Goal: Task Accomplishment & Management: Manage account settings

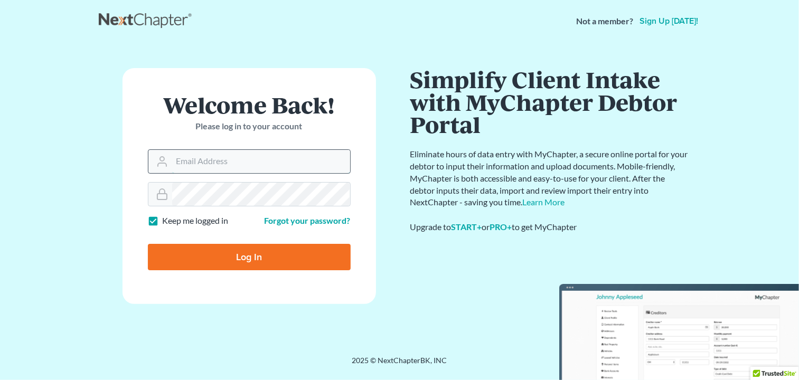
type input "[PERSON_NAME][EMAIL_ADDRESS][DOMAIN_NAME]"
drag, startPoint x: 268, startPoint y: 163, endPoint x: 256, endPoint y: 159, distance: 12.2
click at [159, 157] on div "[PERSON_NAME][EMAIL_ADDRESS][DOMAIN_NAME]" at bounding box center [249, 161] width 203 height 24
click at [292, 164] on input "ron@fairmaxlaw.com" at bounding box center [261, 161] width 178 height 23
click at [210, 157] on input "ron@fairmaxlaw.com" at bounding box center [261, 161] width 178 height 23
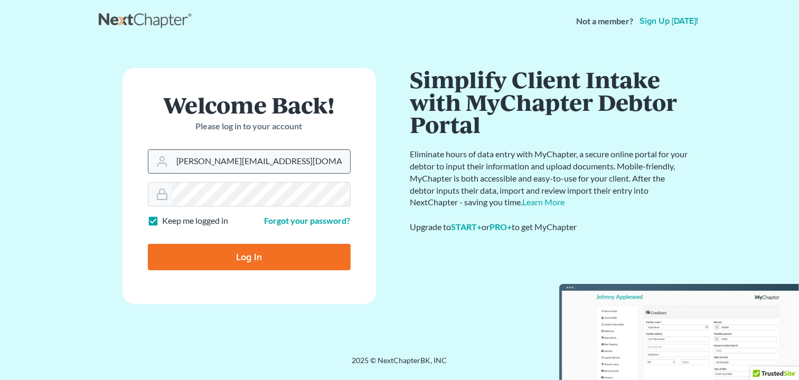
click at [210, 157] on input "ron@fairmaxlaw.com" at bounding box center [261, 161] width 178 height 23
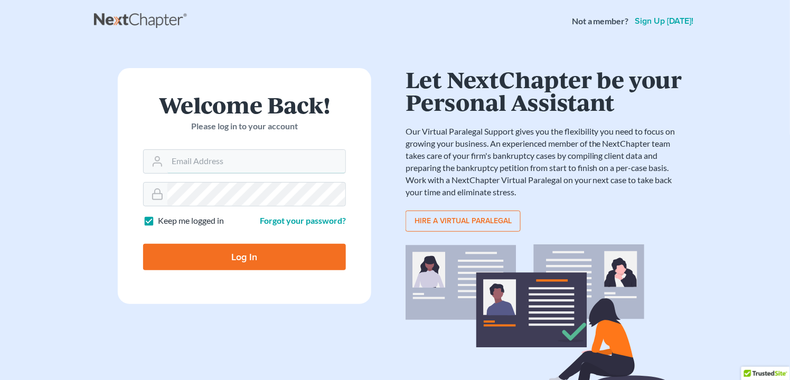
click at [169, 194] on form "Welcome Back! Please log in to your account Email Address Password Keep me logg…" at bounding box center [244, 186] width 253 height 236
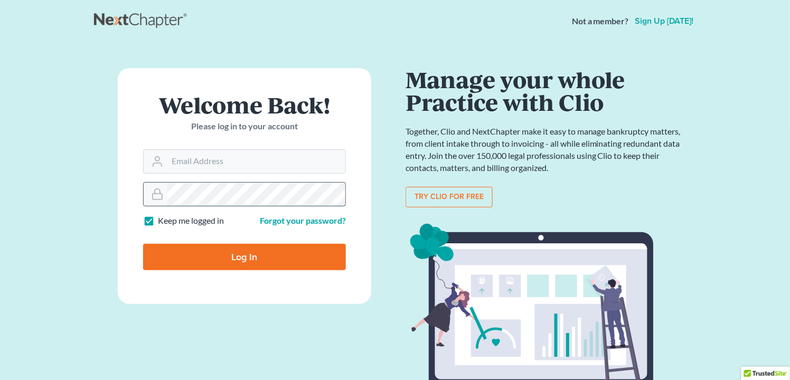
drag, startPoint x: 283, startPoint y: 160, endPoint x: 161, endPoint y: 193, distance: 126.2
click at [161, 193] on div at bounding box center [244, 194] width 203 height 24
click at [231, 168] on input "Email Address" at bounding box center [256, 161] width 178 height 23
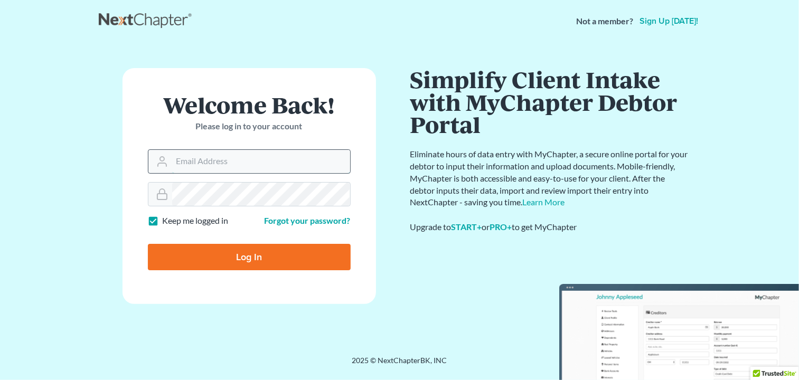
click at [232, 164] on input "Email Address" at bounding box center [261, 161] width 178 height 23
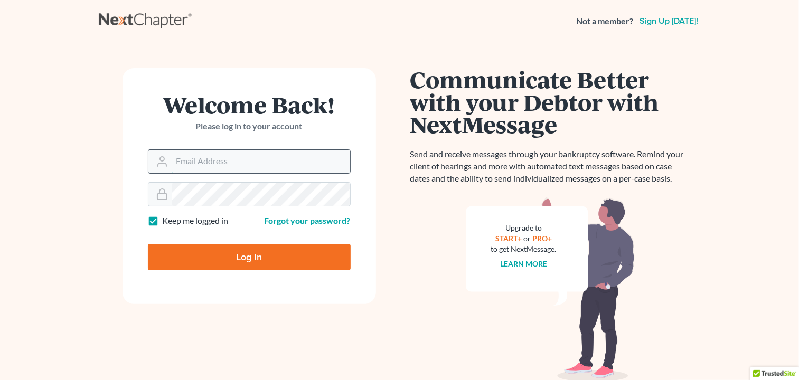
type input "paralegal2@fairmaxlaw.com"
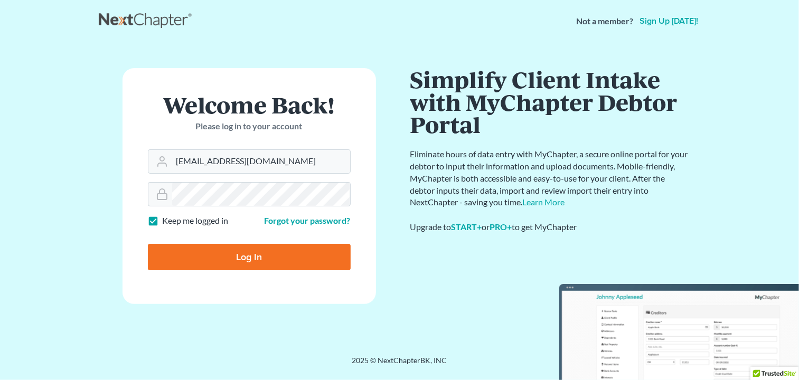
click at [262, 253] on input "Log In" at bounding box center [249, 257] width 203 height 26
type input "Thinking..."
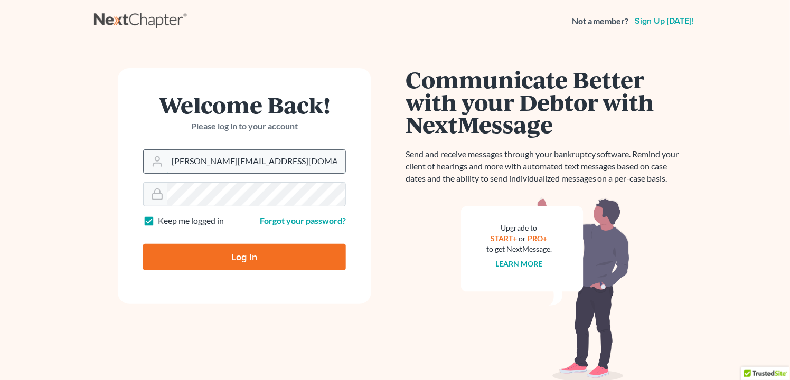
drag, startPoint x: 272, startPoint y: 163, endPoint x: 164, endPoint y: 166, distance: 108.8
click at [164, 166] on div "[PERSON_NAME][EMAIL_ADDRESS][DOMAIN_NAME]" at bounding box center [244, 161] width 203 height 24
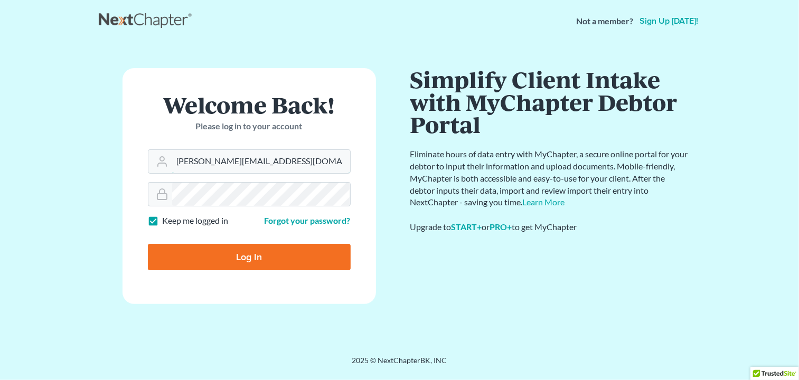
type input "[EMAIL_ADDRESS][DOMAIN_NAME]"
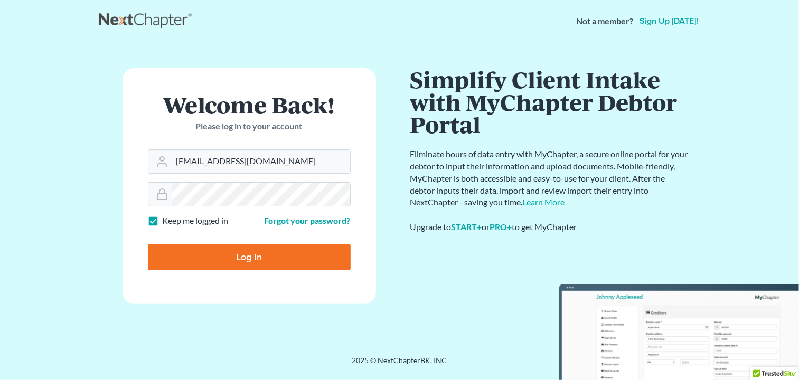
click at [261, 260] on input "Log In" at bounding box center [249, 257] width 203 height 26
type input "Thinking..."
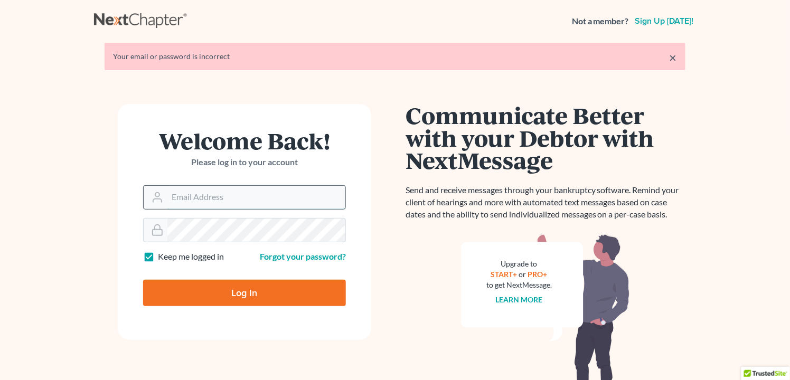
type input "[PERSON_NAME][EMAIL_ADDRESS][DOMAIN_NAME]"
drag, startPoint x: 271, startPoint y: 197, endPoint x: 130, endPoint y: 202, distance: 140.4
click at [130, 202] on form "Welcome Back! Please log in to your account Email Address ron@fairmaxlaw.com Pa…" at bounding box center [244, 222] width 253 height 236
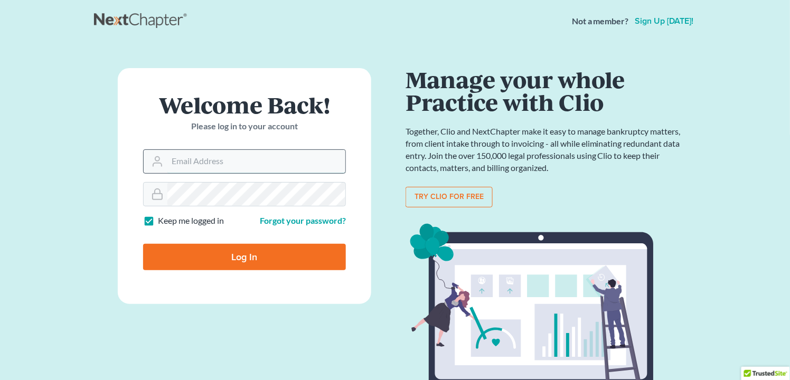
type input "paralegal2@fairmaxlaw.com"
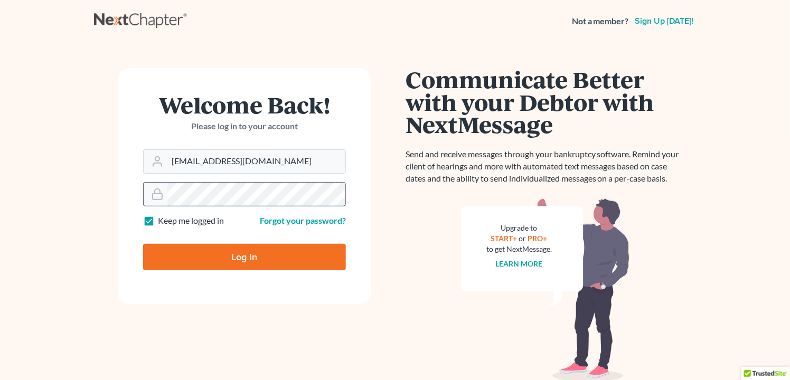
click at [161, 191] on div at bounding box center [244, 194] width 203 height 24
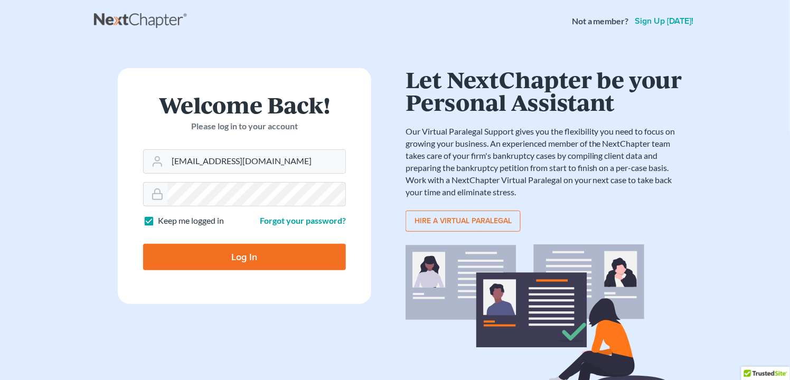
click at [210, 257] on input "Log In" at bounding box center [244, 257] width 203 height 26
type input "Thinking..."
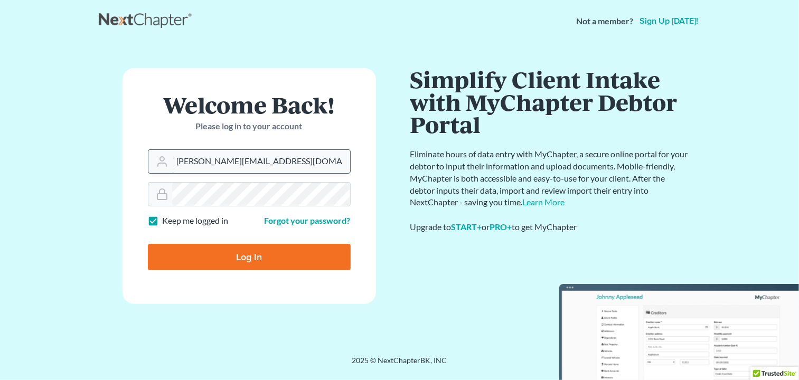
drag, startPoint x: 256, startPoint y: 163, endPoint x: 154, endPoint y: 157, distance: 103.1
click at [154, 157] on div "[PERSON_NAME][EMAIL_ADDRESS][DOMAIN_NAME]" at bounding box center [249, 161] width 203 height 24
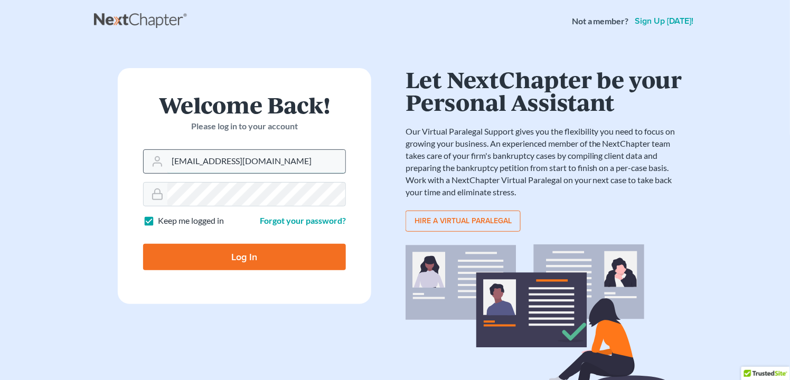
click at [302, 161] on input "paralegal2@fairmaxlaw.com" at bounding box center [256, 161] width 178 height 23
type input "paralegal2@fairmaxlaw.com"
click at [155, 198] on div at bounding box center [244, 194] width 203 height 24
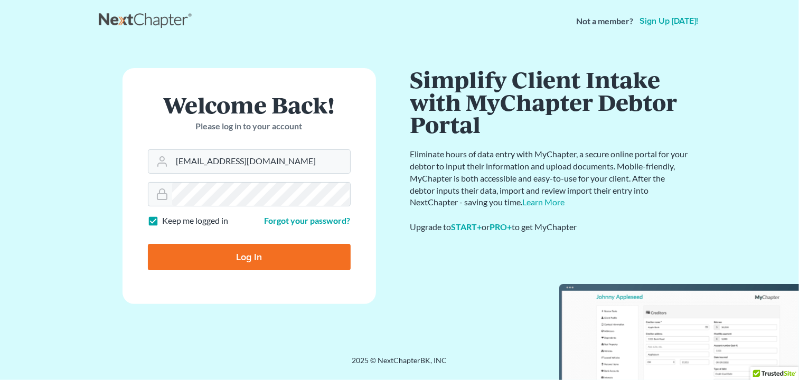
click at [181, 260] on input "Log In" at bounding box center [249, 257] width 203 height 26
type input "Thinking..."
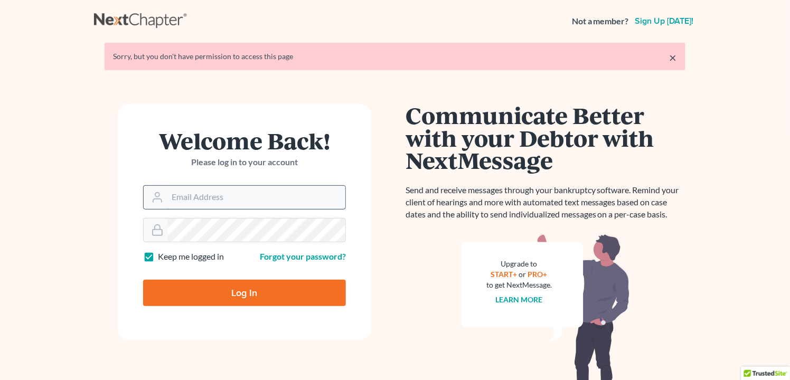
type input "[PERSON_NAME][EMAIL_ADDRESS][DOMAIN_NAME]"
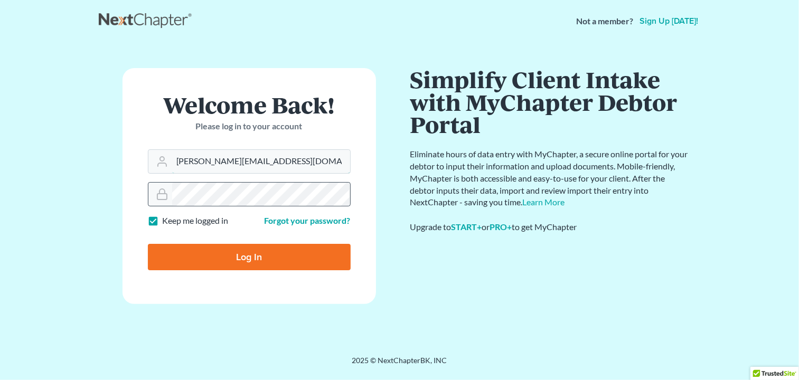
drag, startPoint x: 285, startPoint y: 197, endPoint x: 161, endPoint y: 185, distance: 124.0
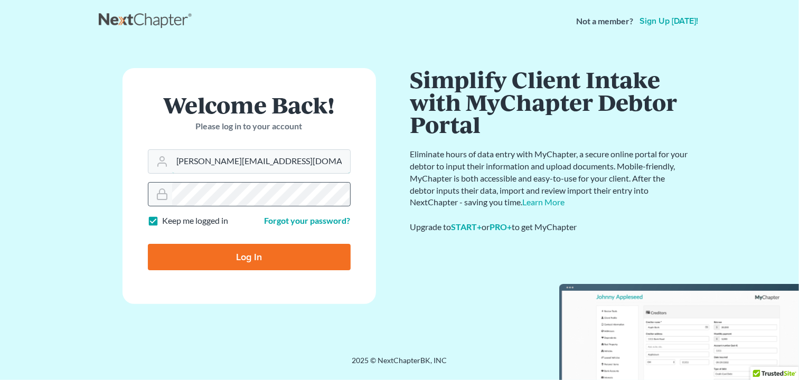
click at [161, 185] on form "Welcome Back! Please log in to your account Email Address [PERSON_NAME][EMAIL_A…" at bounding box center [248, 186] width 253 height 236
